Goal: Task Accomplishment & Management: Manage account settings

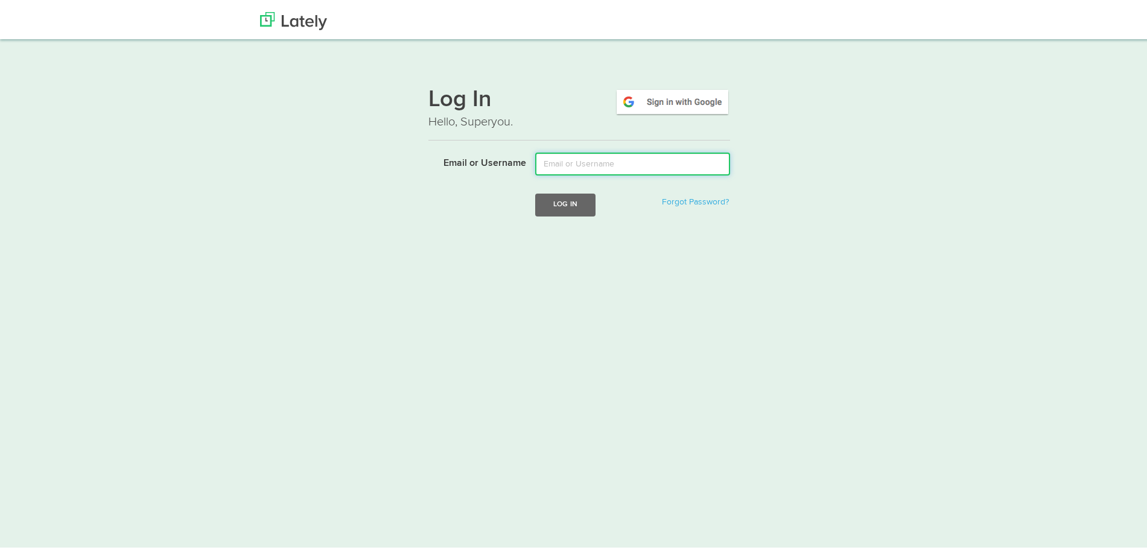
click at [582, 170] on input "Email or Username" at bounding box center [632, 161] width 195 height 23
type input "[EMAIL_ADDRESS][DOMAIN_NAME]"
click at [580, 200] on button "Log In" at bounding box center [565, 202] width 60 height 22
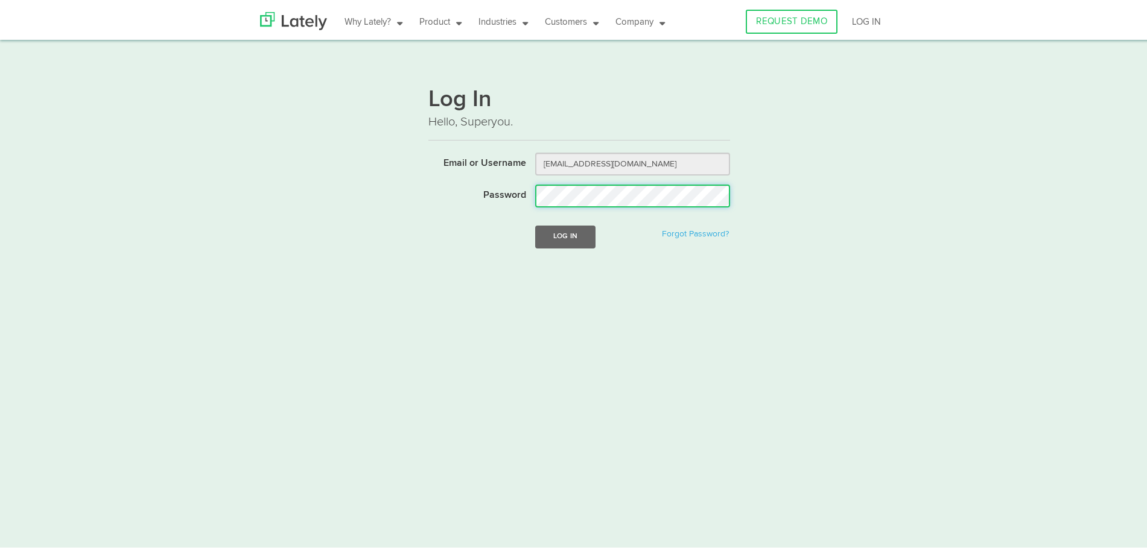
click at [535, 223] on button "Log In" at bounding box center [565, 234] width 60 height 22
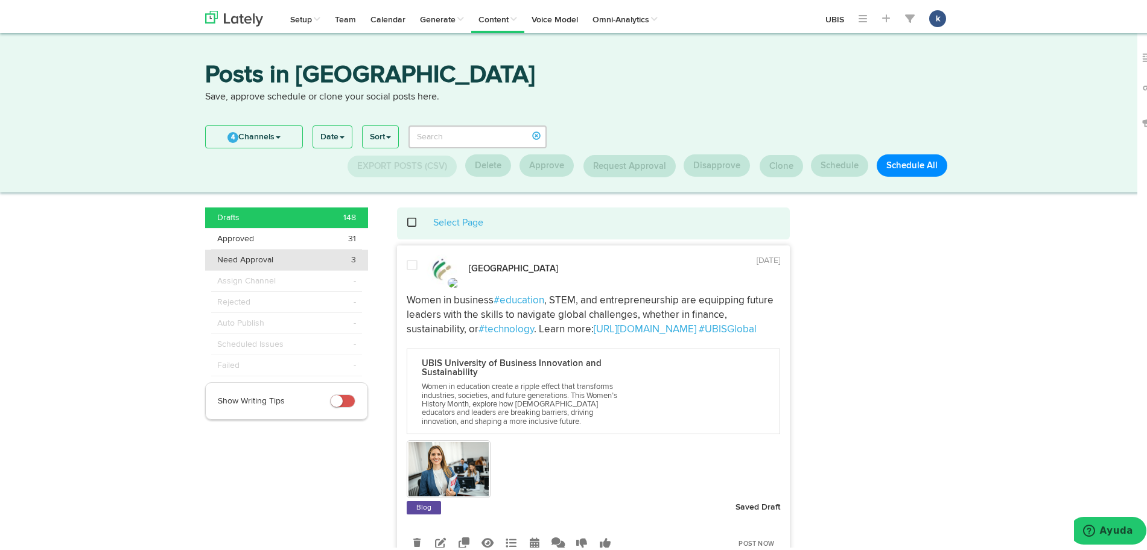
click at [320, 267] on li "Need Approval 3" at bounding box center [286, 257] width 163 height 21
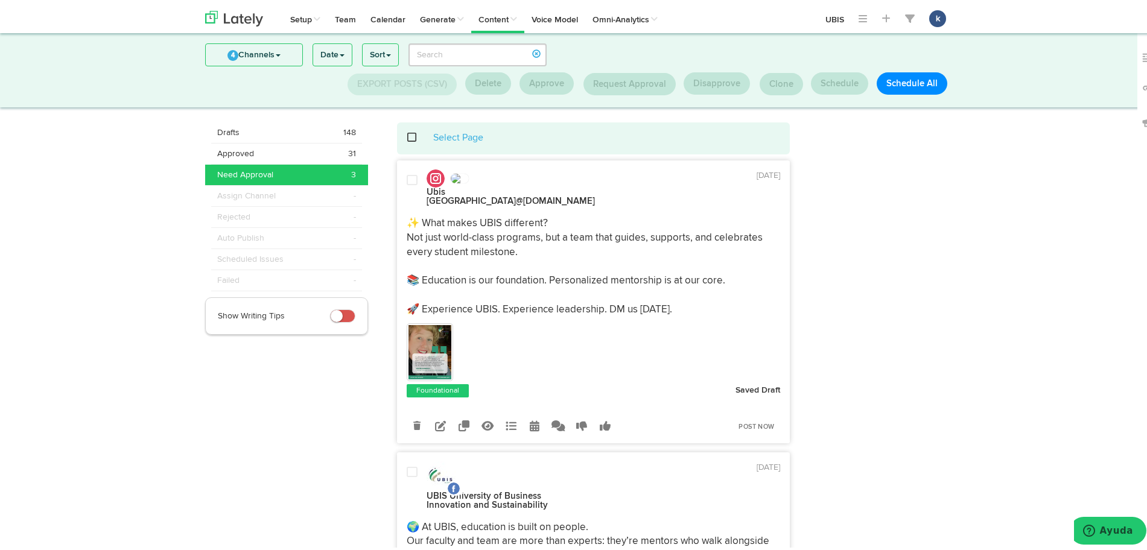
scroll to position [10, 0]
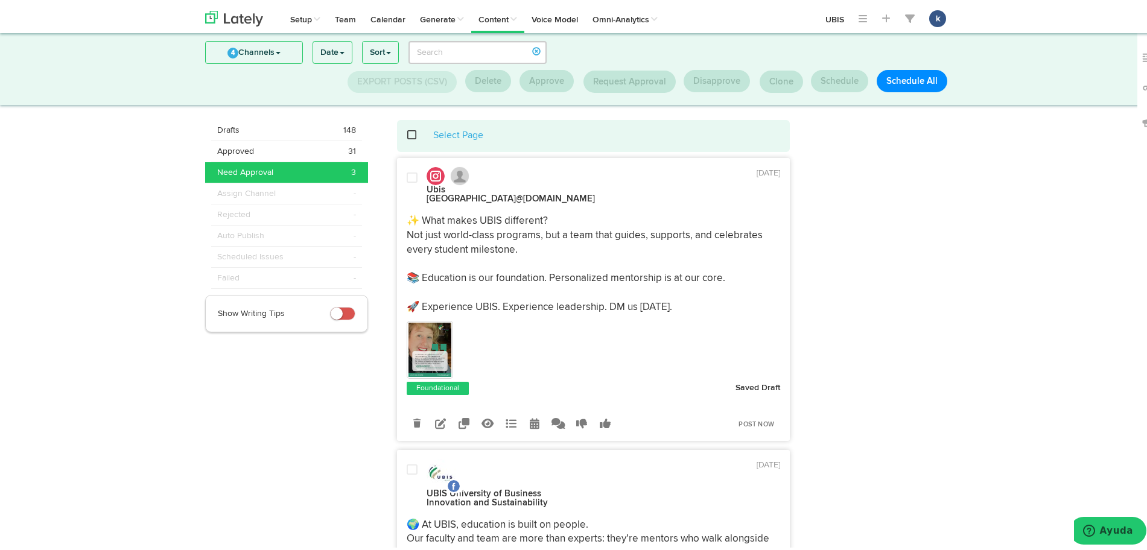
click at [418, 320] on img at bounding box center [429, 347] width 43 height 54
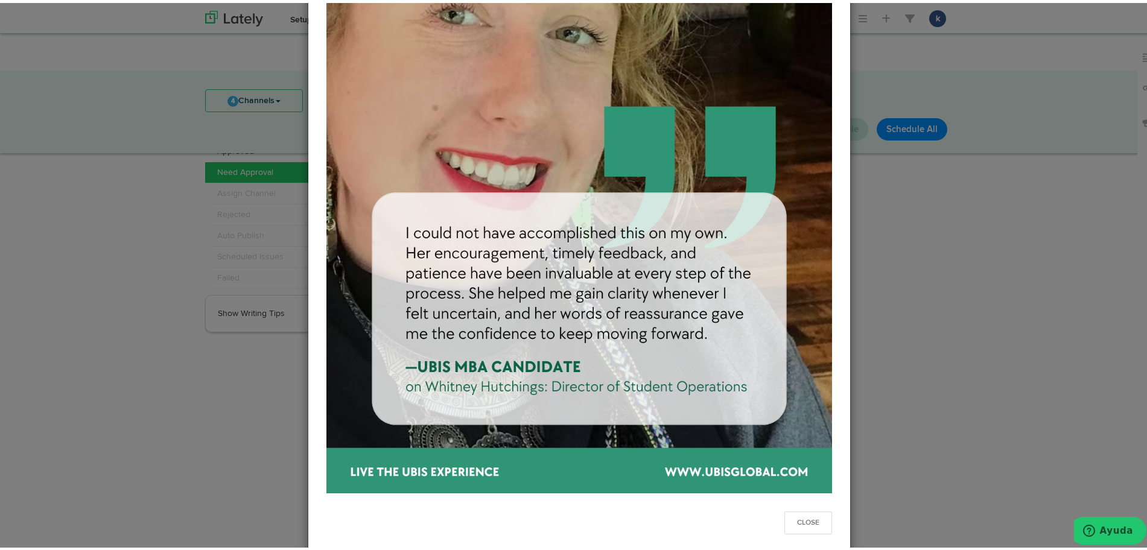
scroll to position [204, 0]
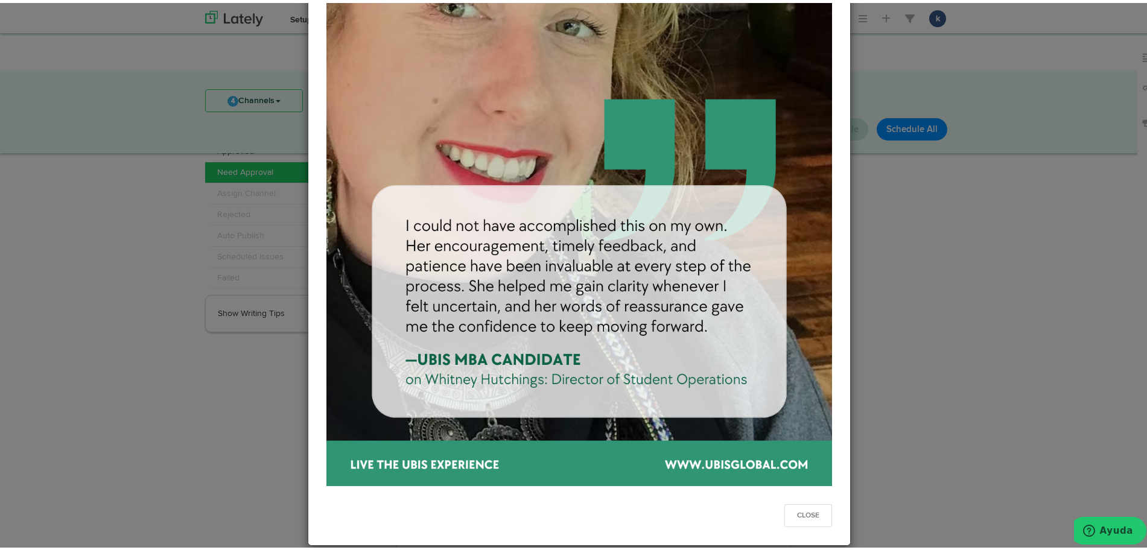
click at [986, 299] on div "Close" at bounding box center [579, 275] width 1158 height 550
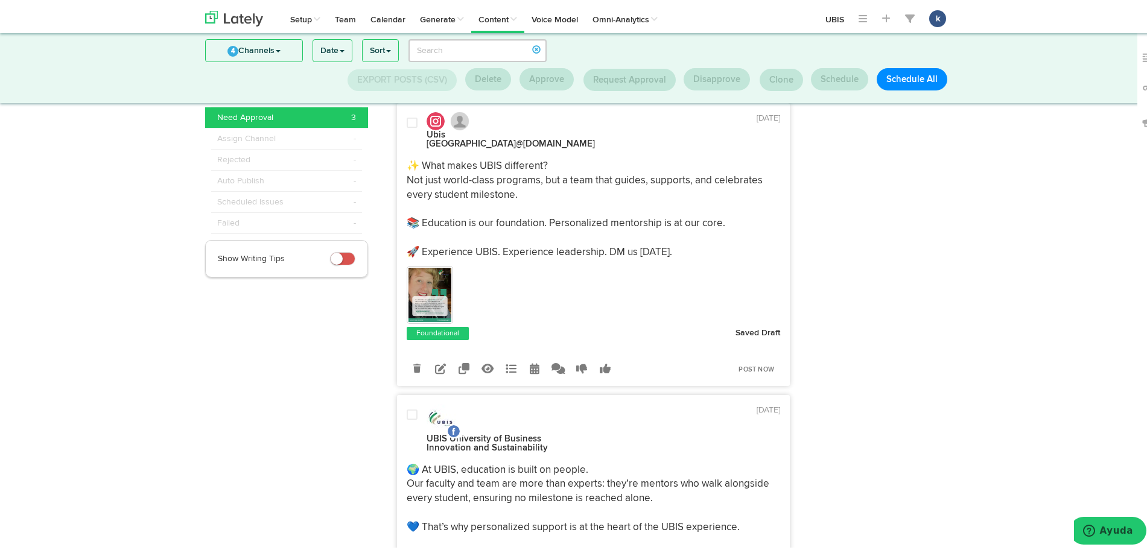
scroll to position [0, 0]
